Goal: Task Accomplishment & Management: Complete application form

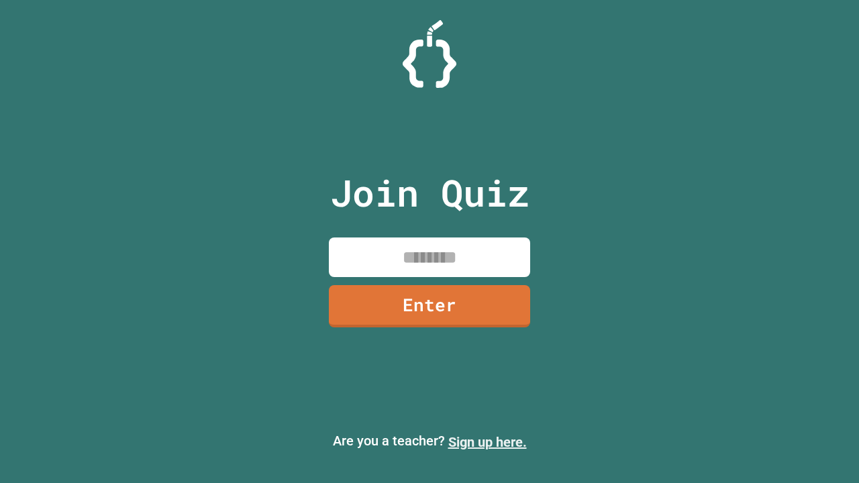
click at [487, 442] on link "Sign up here." at bounding box center [488, 442] width 79 height 16
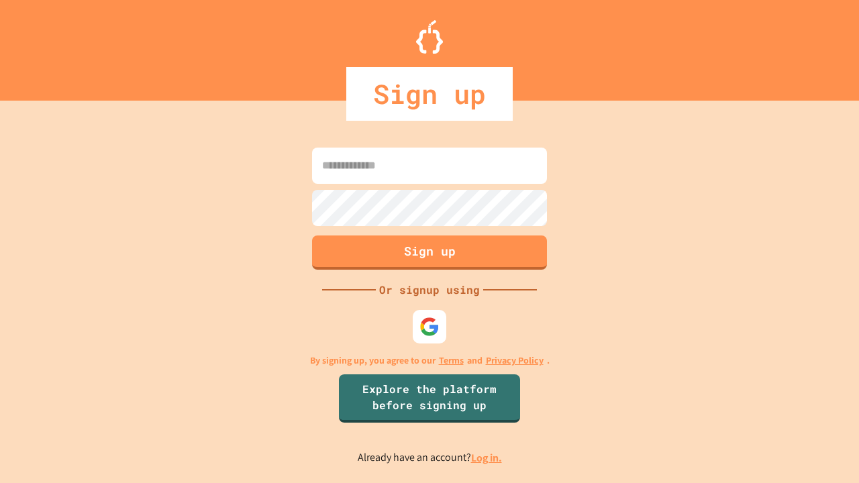
click at [487, 458] on link "Log in." at bounding box center [486, 458] width 31 height 14
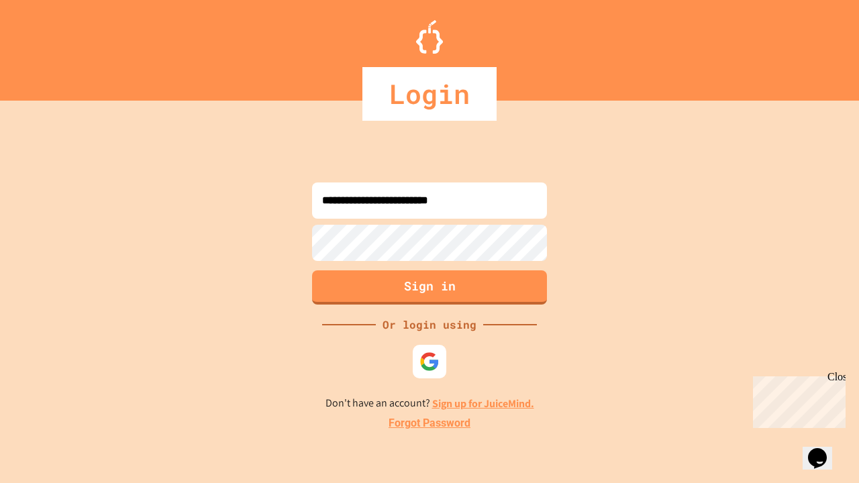
type input "**********"
